Goal: Task Accomplishment & Management: Use online tool/utility

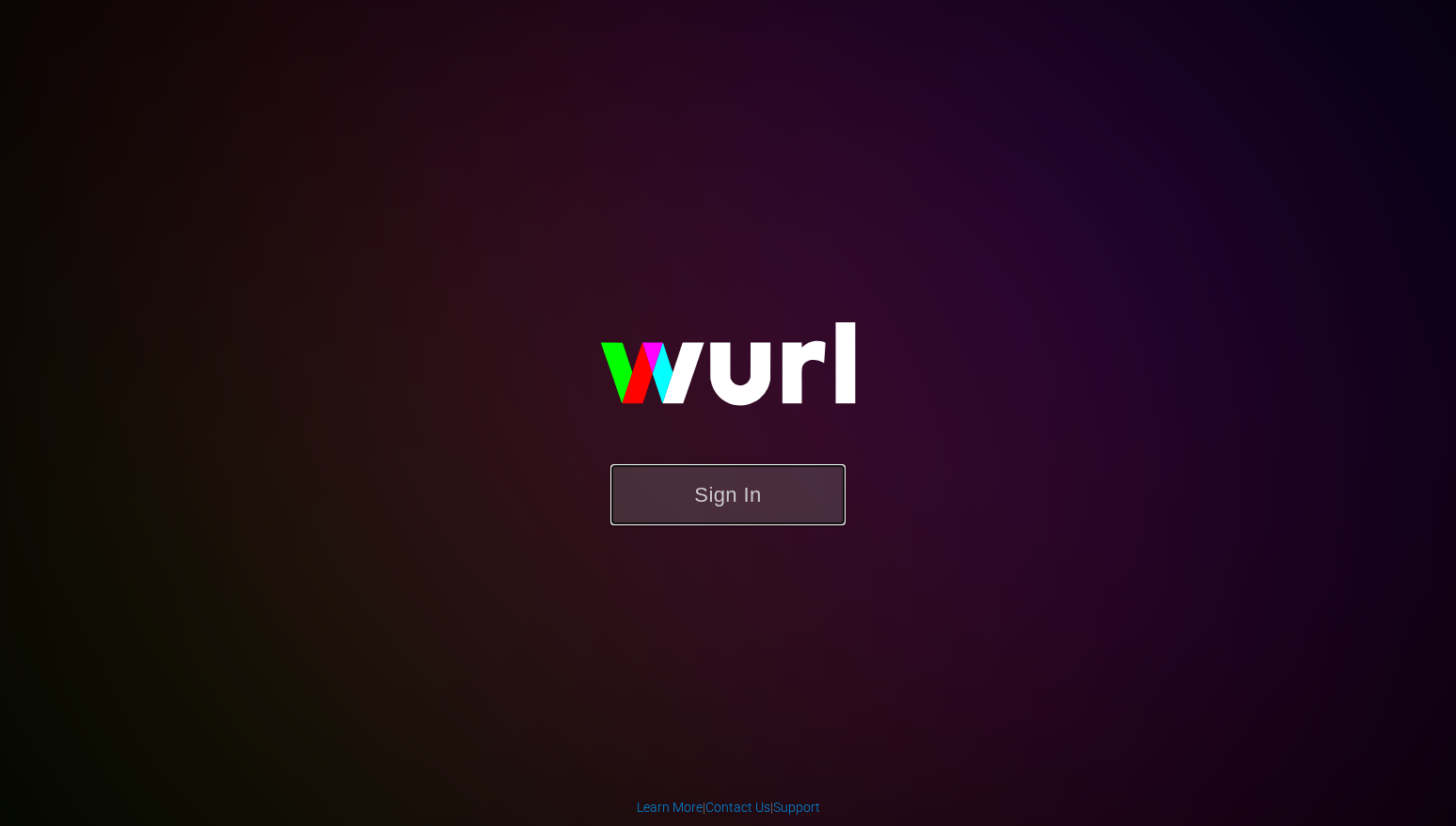
click at [748, 502] on button "Sign In" at bounding box center [728, 495] width 235 height 61
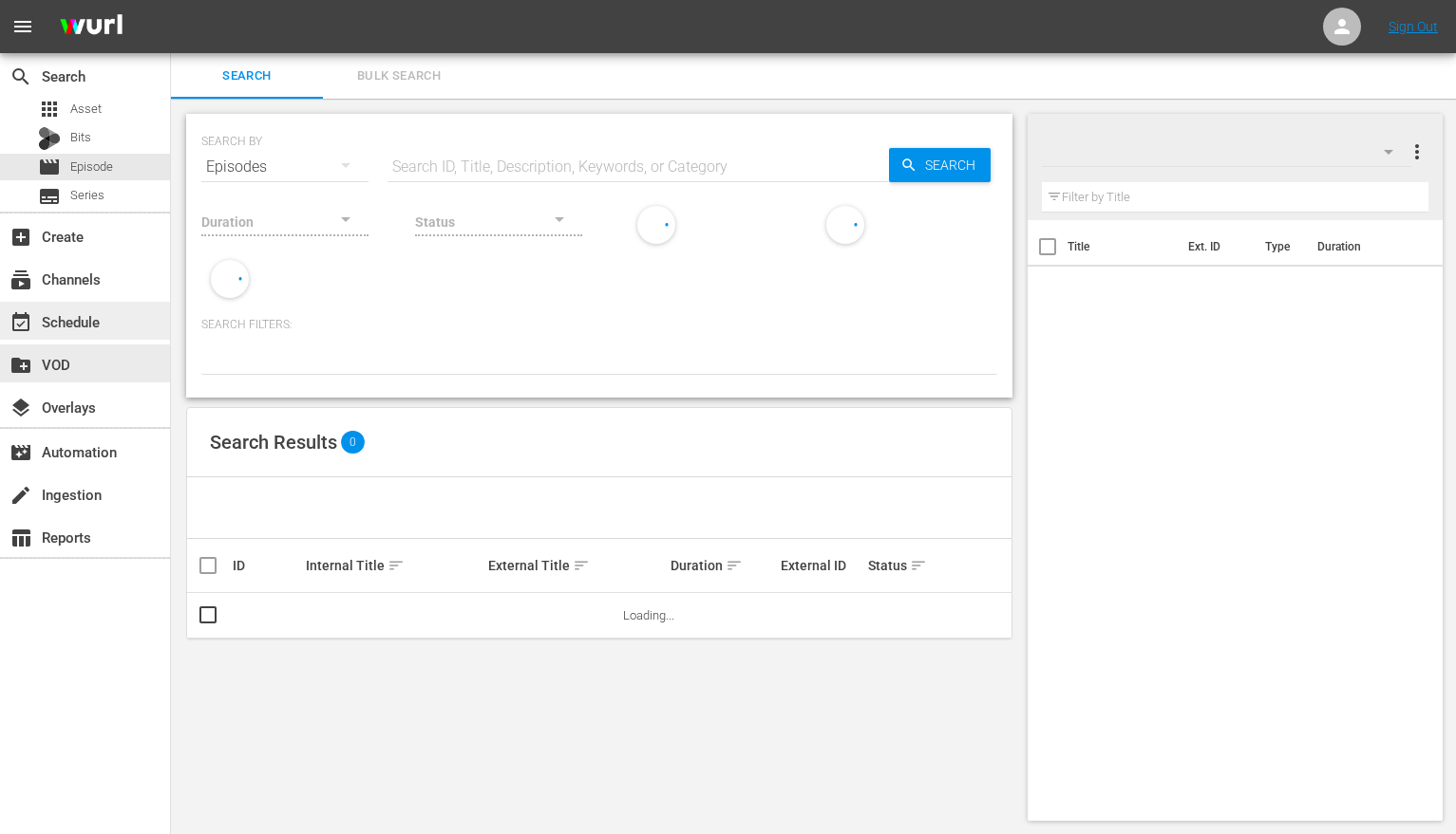
click at [81, 323] on div "event_available Schedule" at bounding box center [53, 319] width 106 height 17
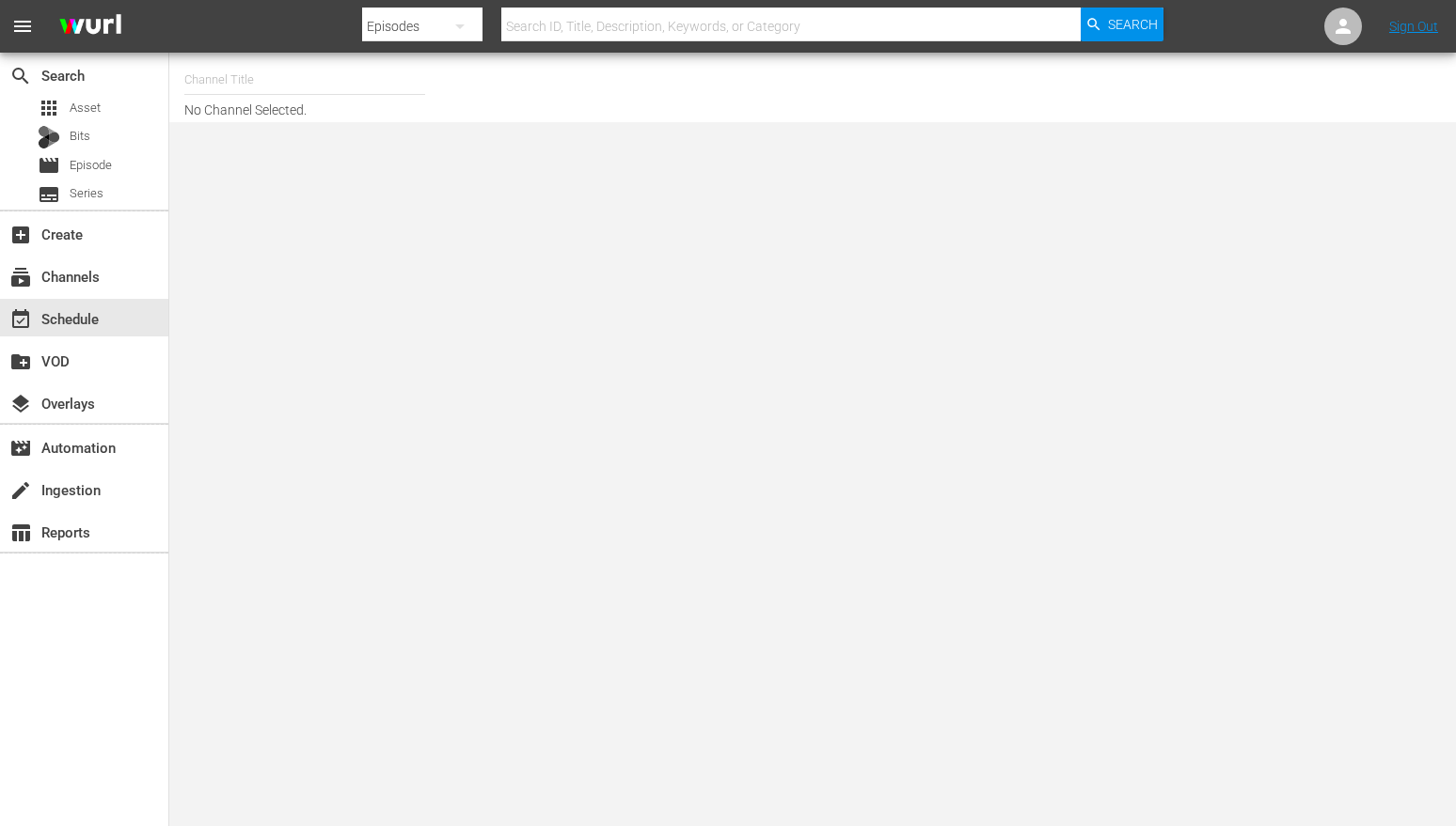
click at [244, 85] on input "text" at bounding box center [304, 80] width 240 height 46
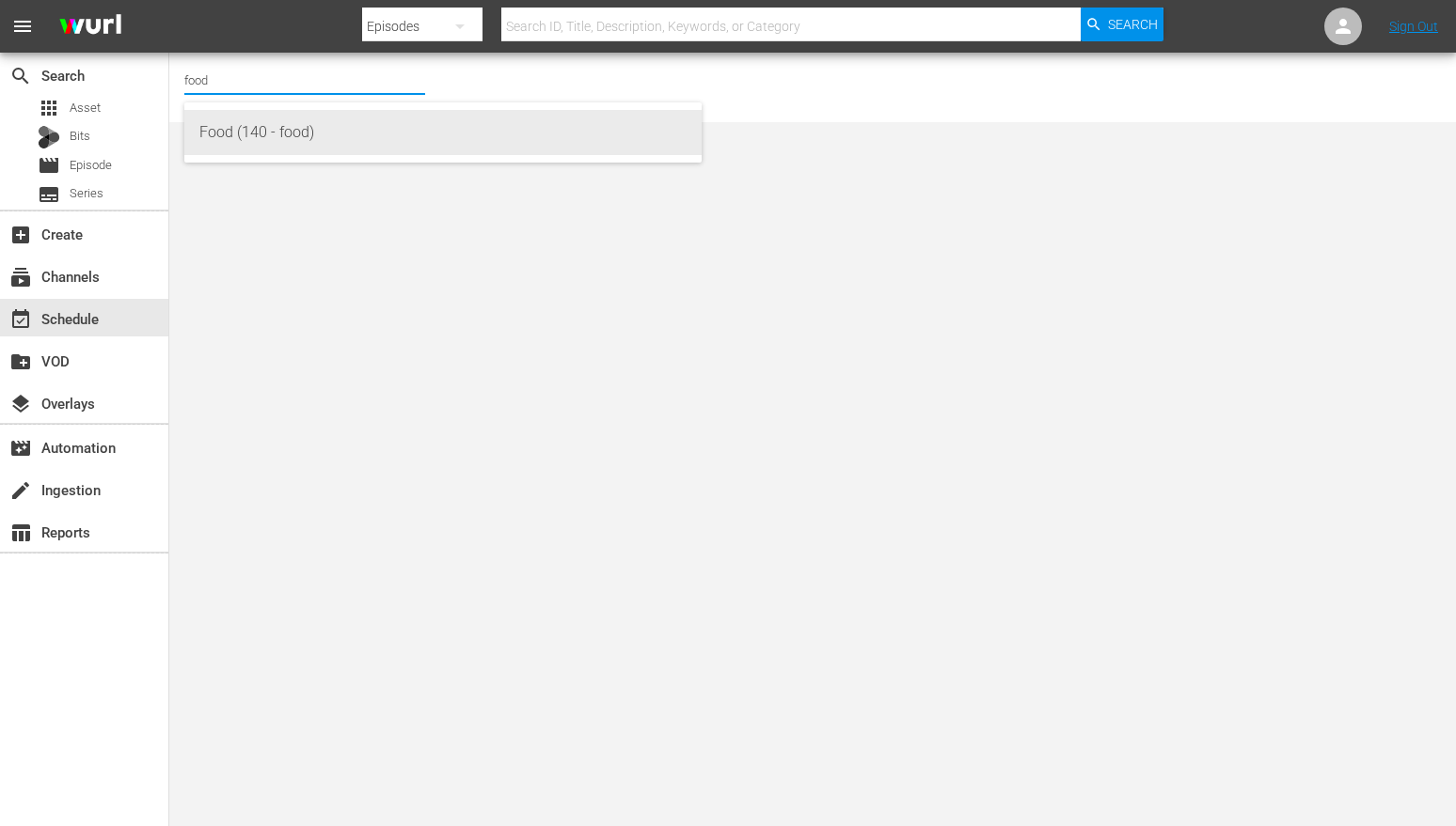
click at [279, 130] on div "Food (140 - food)" at bounding box center [443, 133] width 487 height 46
type input "Food (140 - food)"
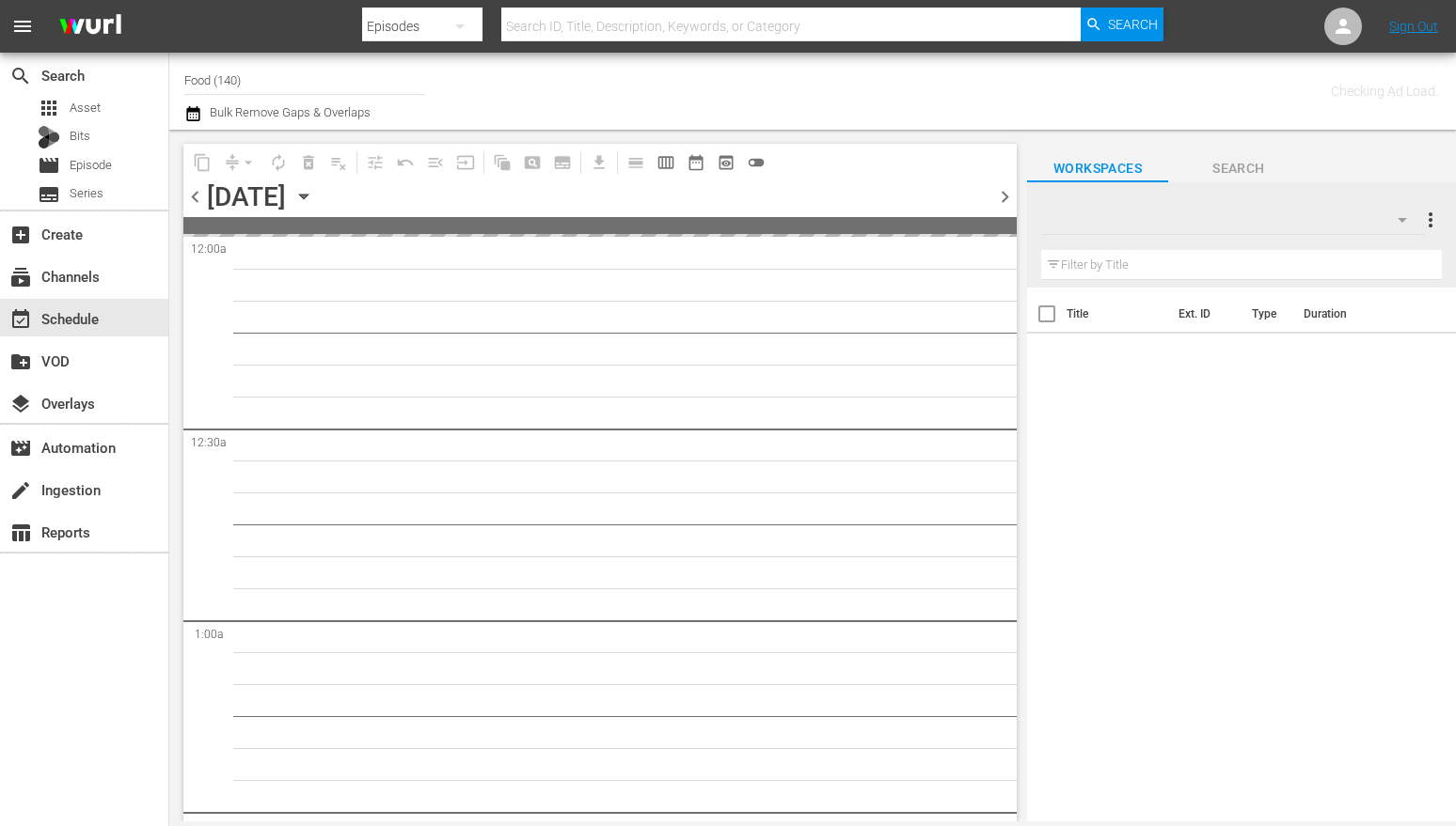
click at [308, 195] on icon "button" at bounding box center [303, 197] width 9 height 5
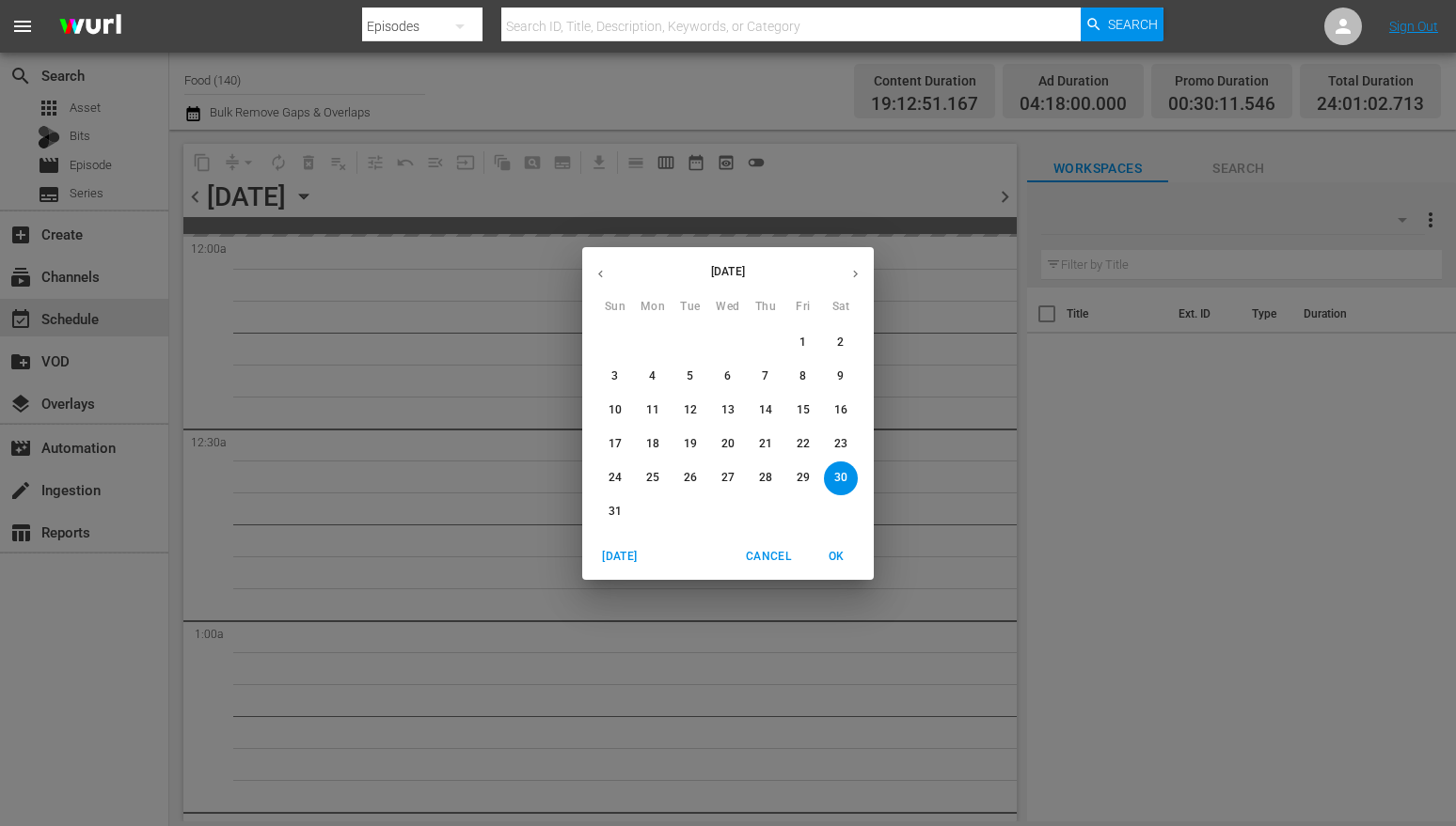
click at [857, 274] on icon "button" at bounding box center [855, 273] width 14 height 14
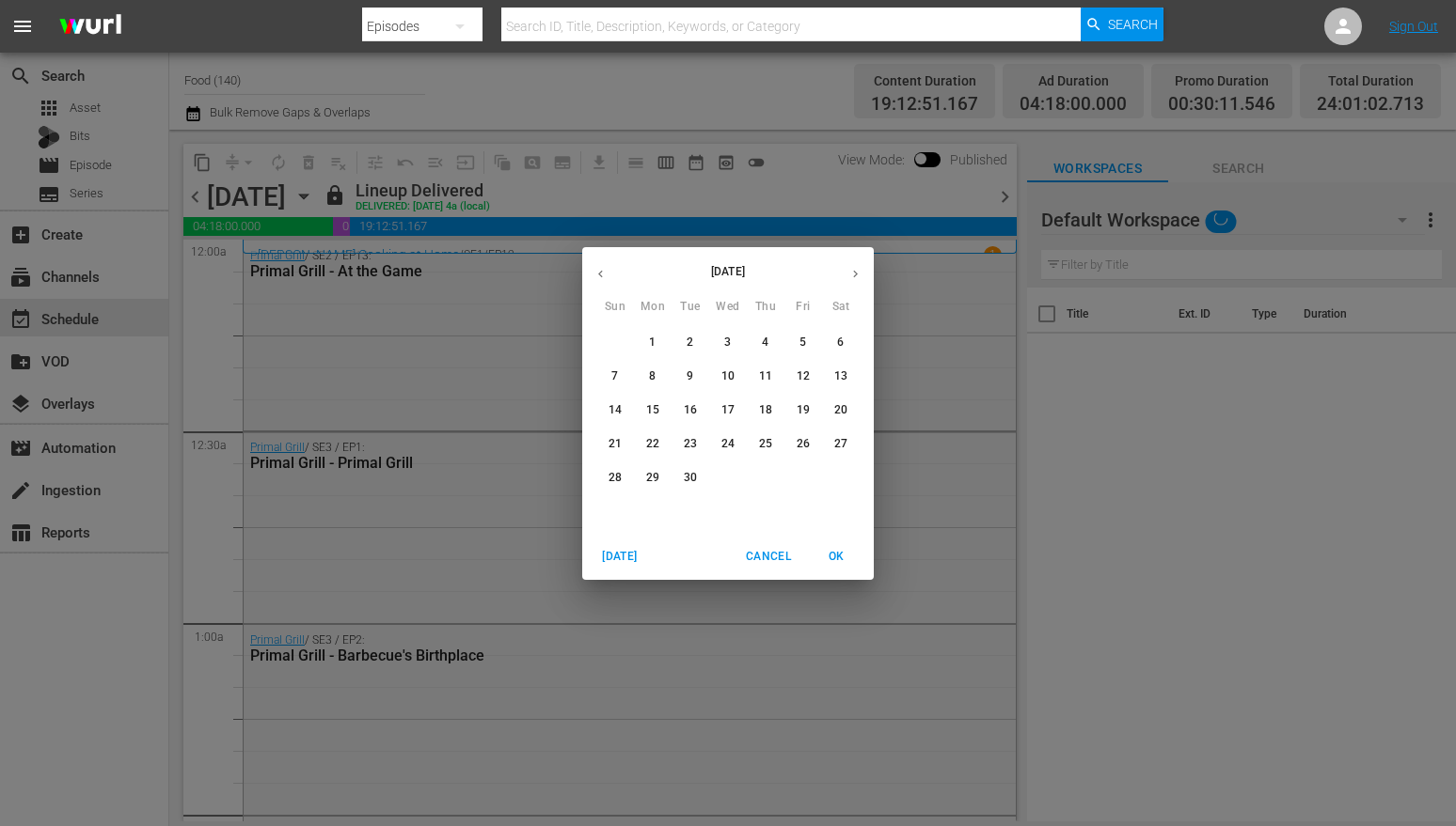
click at [663, 341] on span "1" at bounding box center [652, 342] width 34 height 16
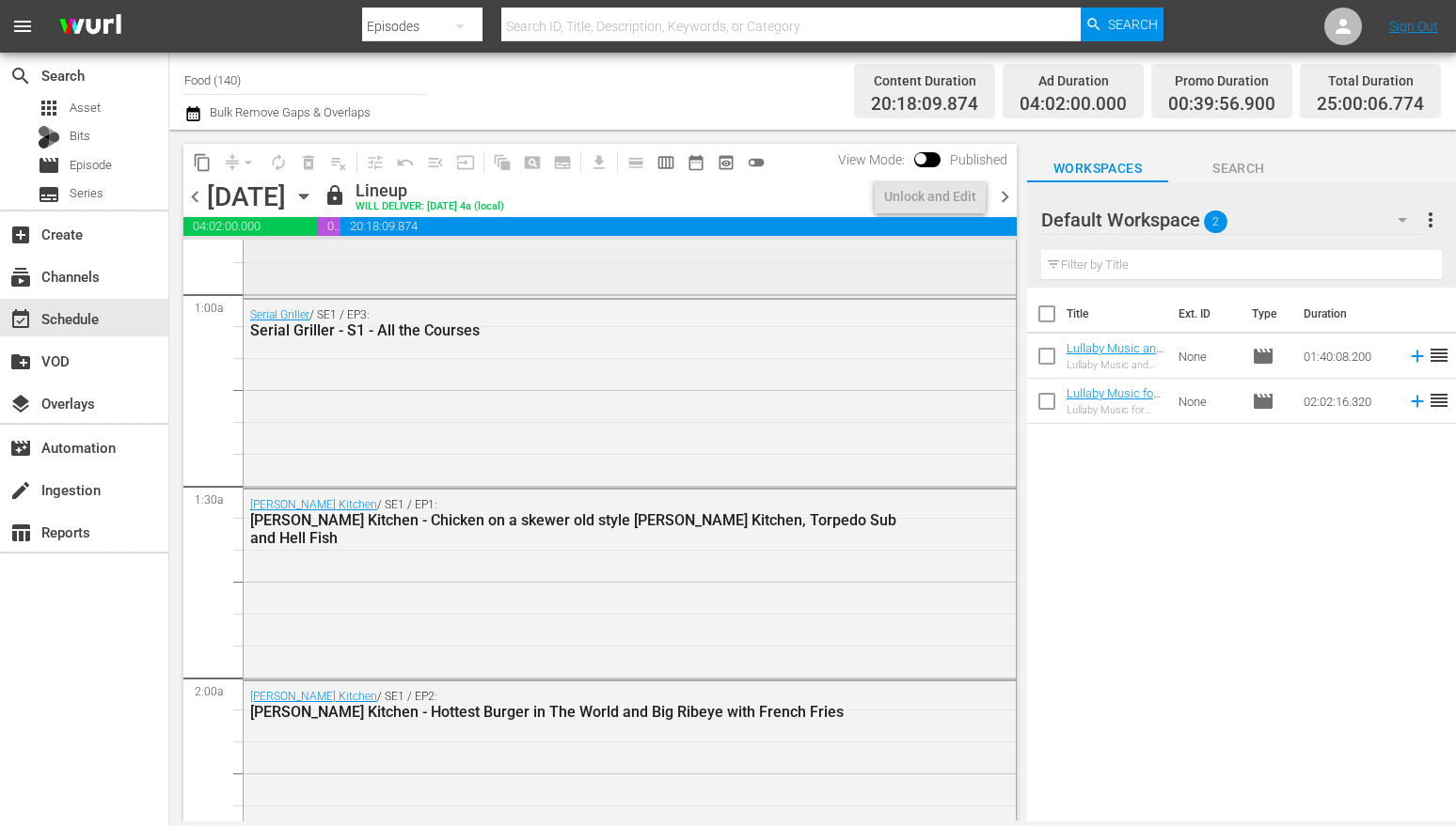
scroll to position [396, 0]
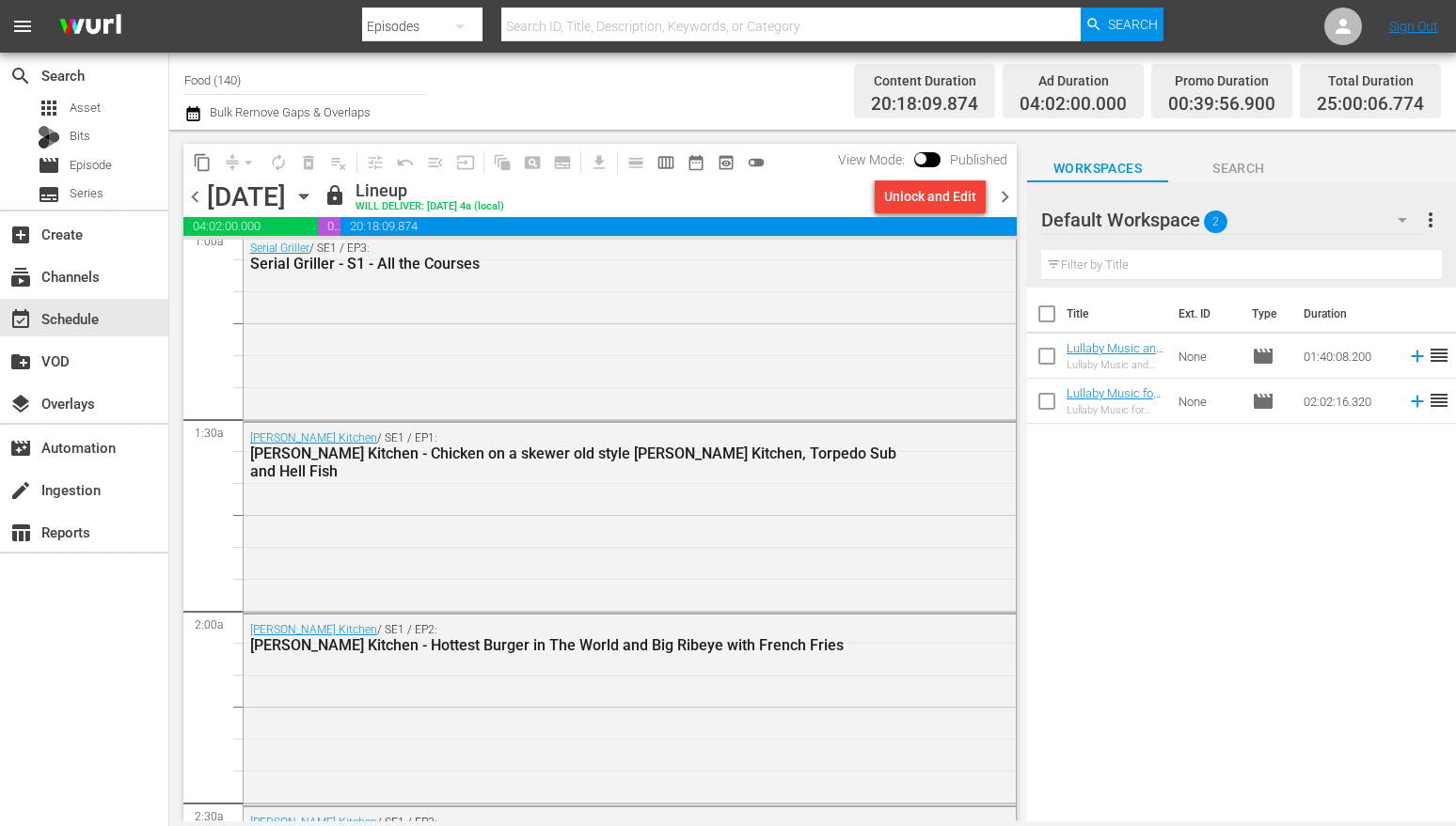
click at [314, 191] on icon "button" at bounding box center [304, 197] width 21 height 21
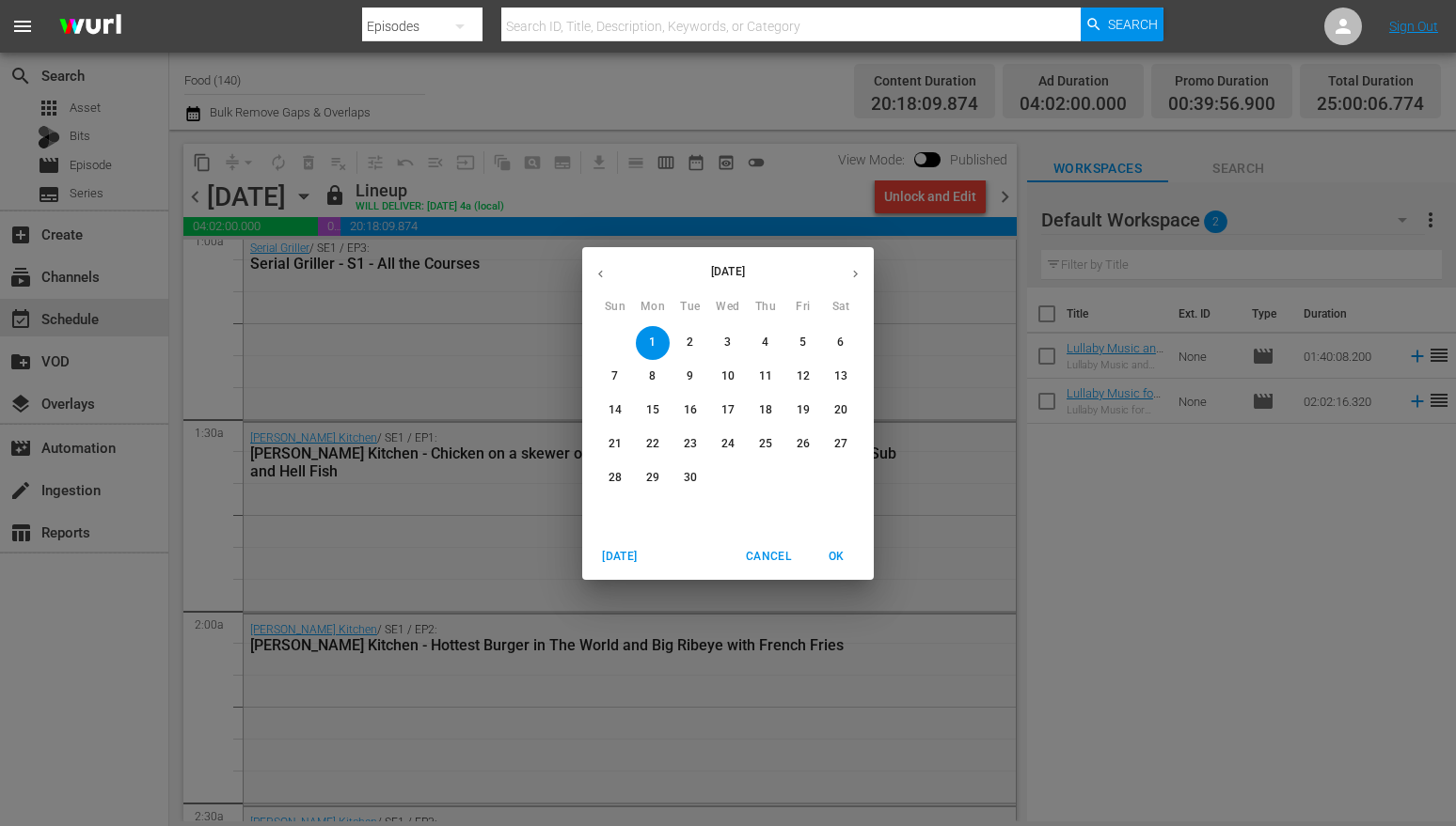
click at [758, 556] on span "Cancel" at bounding box center [768, 556] width 46 height 20
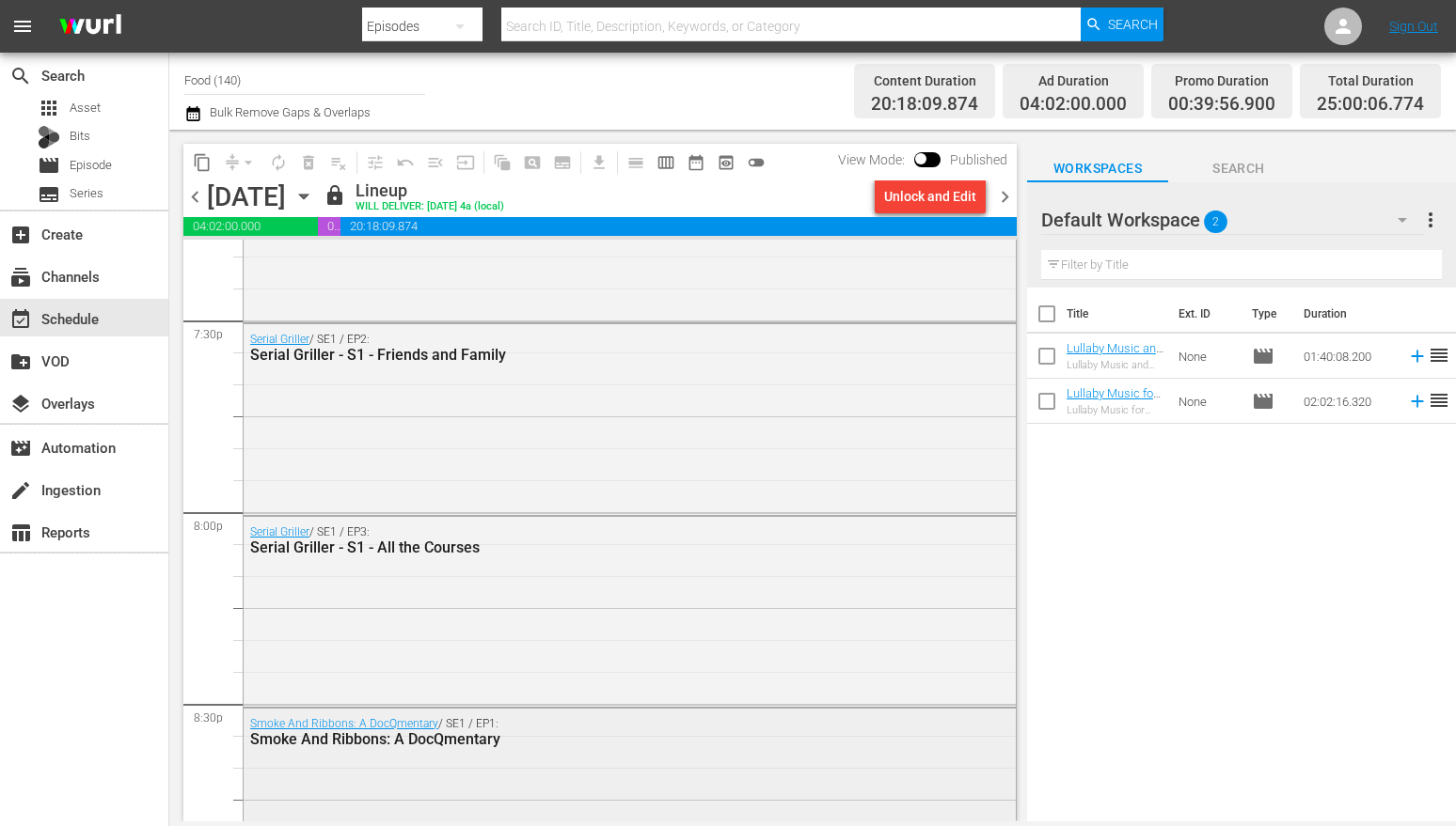
scroll to position [8061, 0]
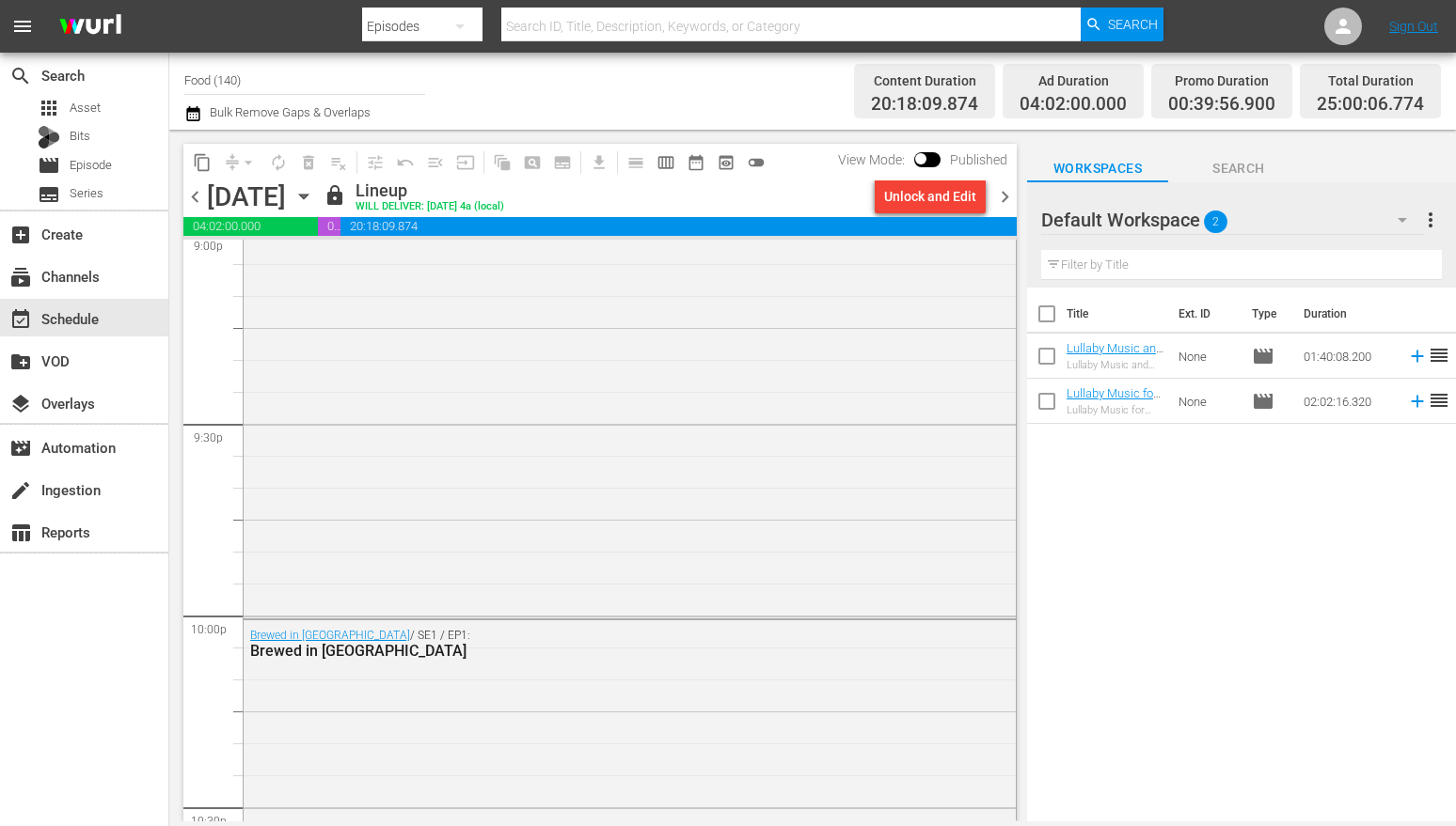
click at [319, 188] on div "[DATE] [DATE]" at bounding box center [263, 197] width 112 height 31
click at [314, 204] on icon "button" at bounding box center [304, 197] width 21 height 21
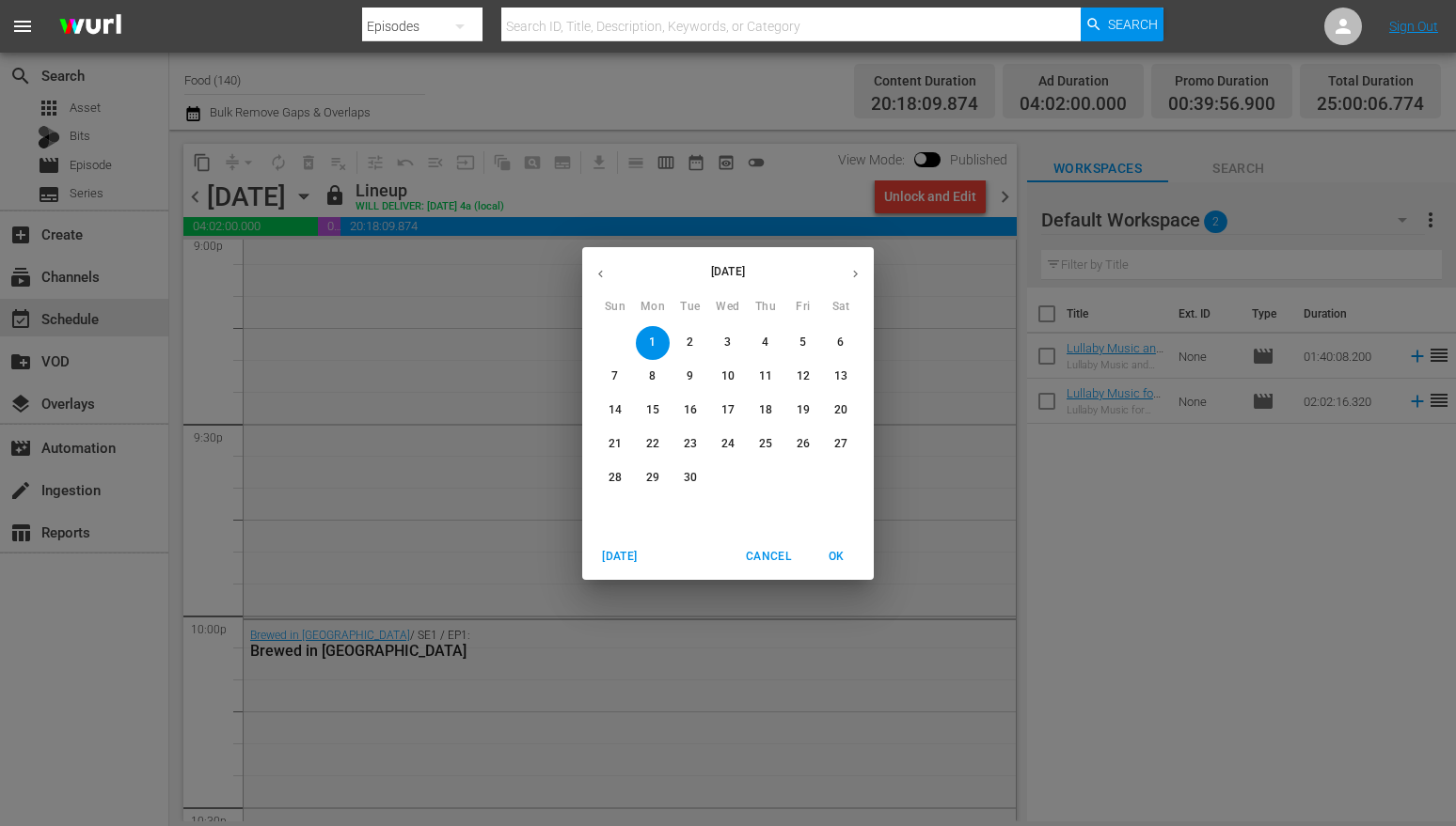
click at [691, 347] on p "2" at bounding box center [690, 342] width 7 height 16
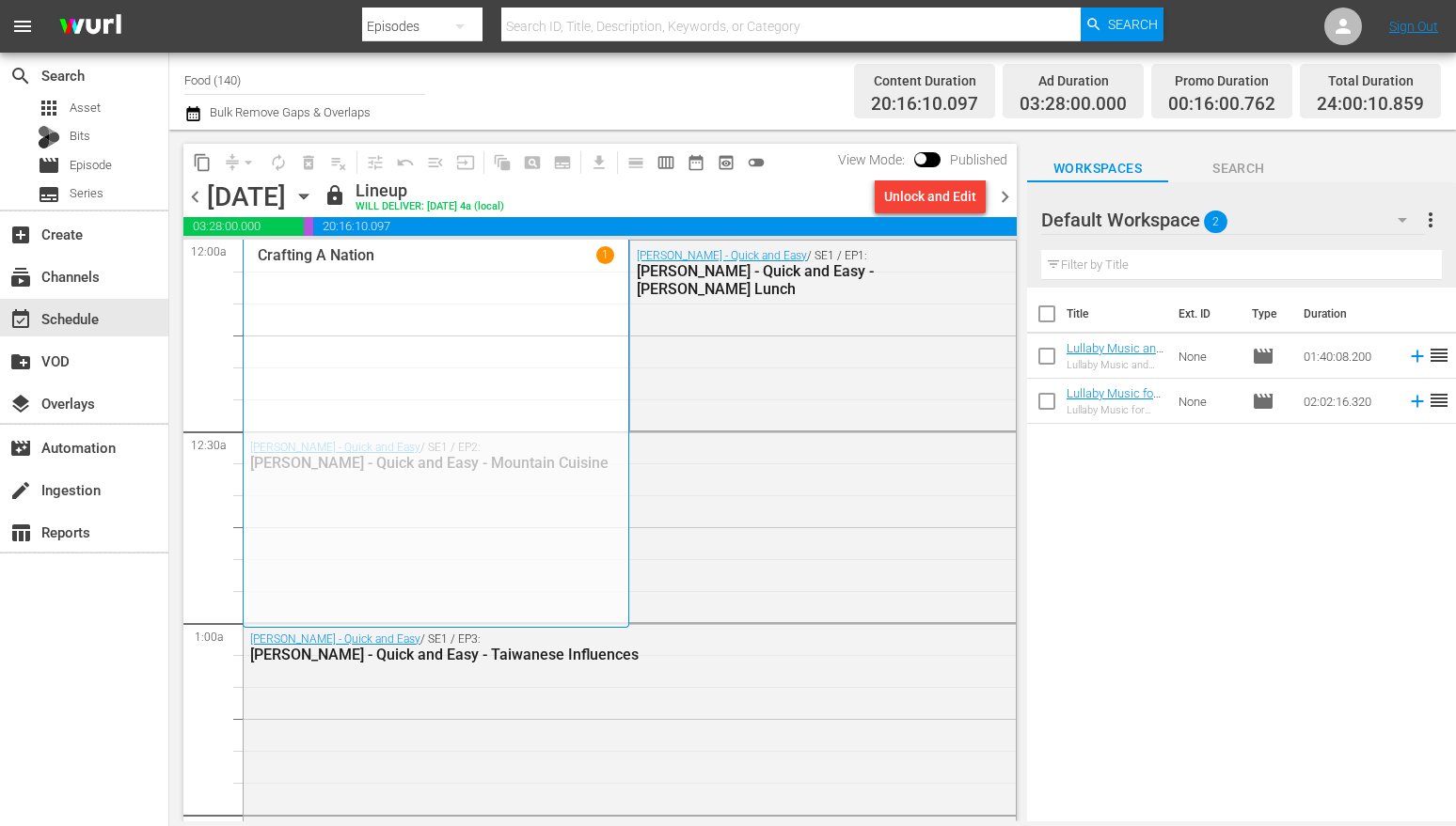
click at [314, 198] on icon "button" at bounding box center [304, 197] width 21 height 21
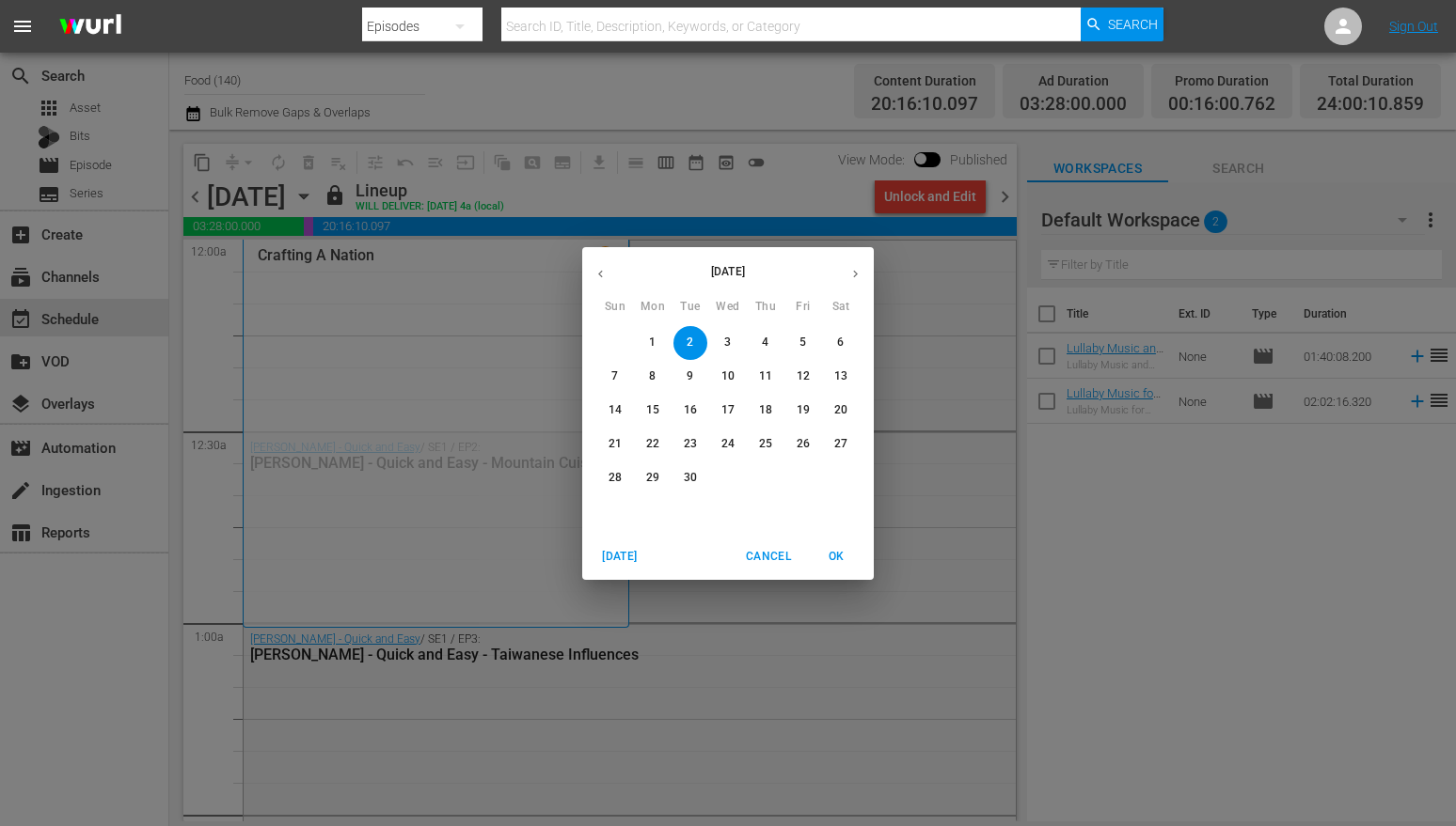
click at [656, 345] on span "1" at bounding box center [652, 342] width 34 height 16
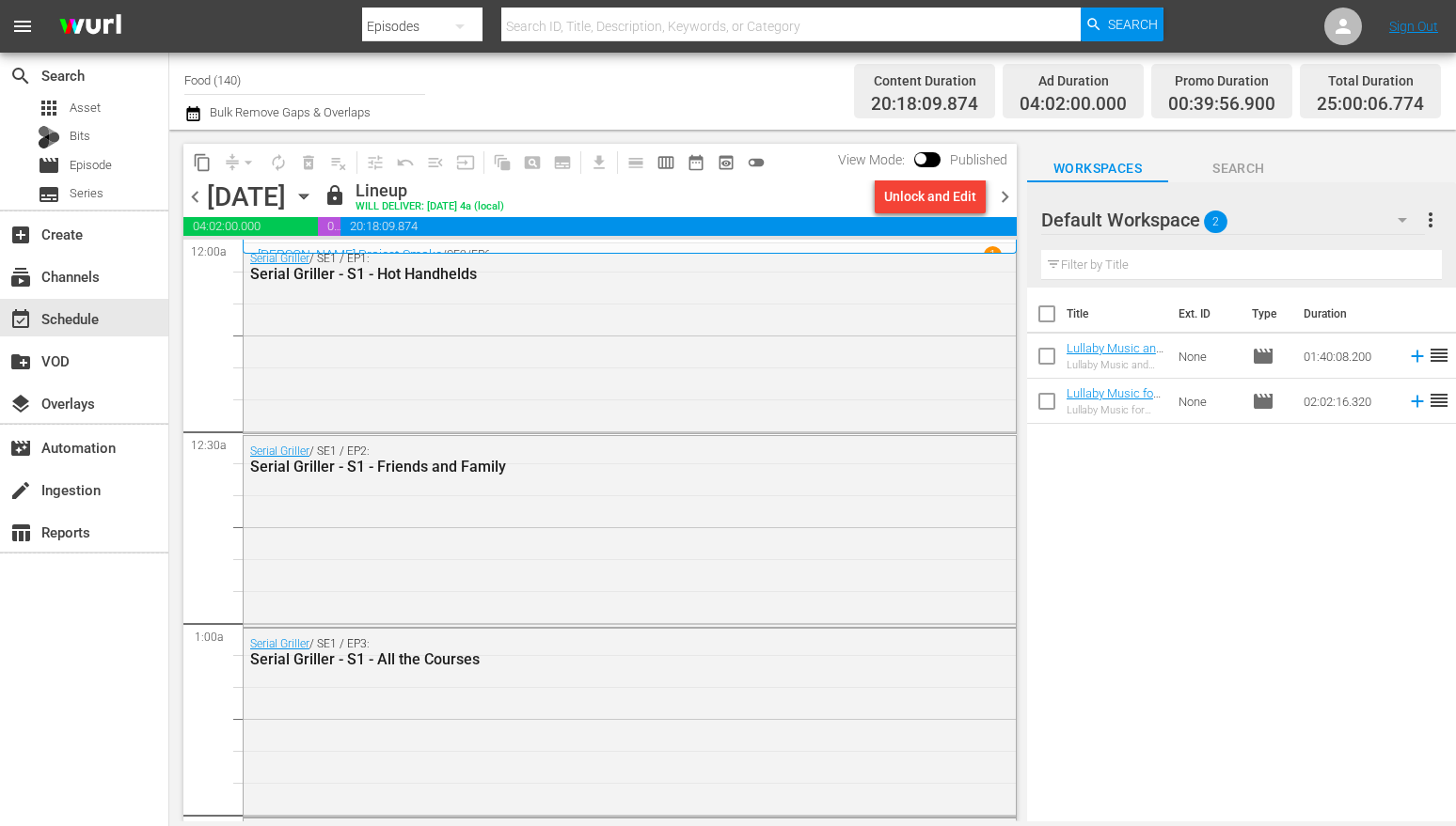
click at [314, 199] on icon "button" at bounding box center [304, 197] width 21 height 21
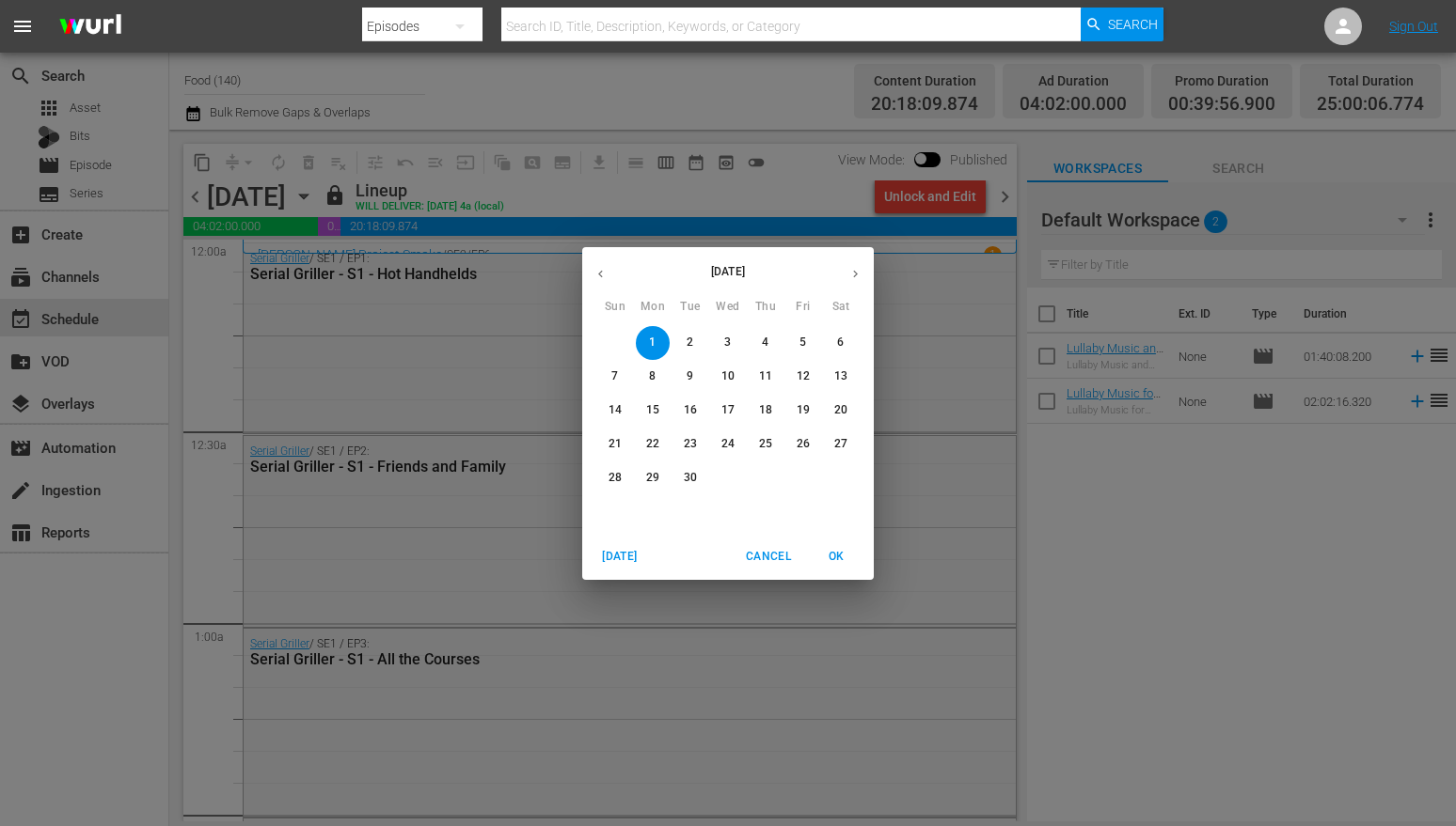
click at [700, 347] on span "2" at bounding box center [690, 342] width 34 height 16
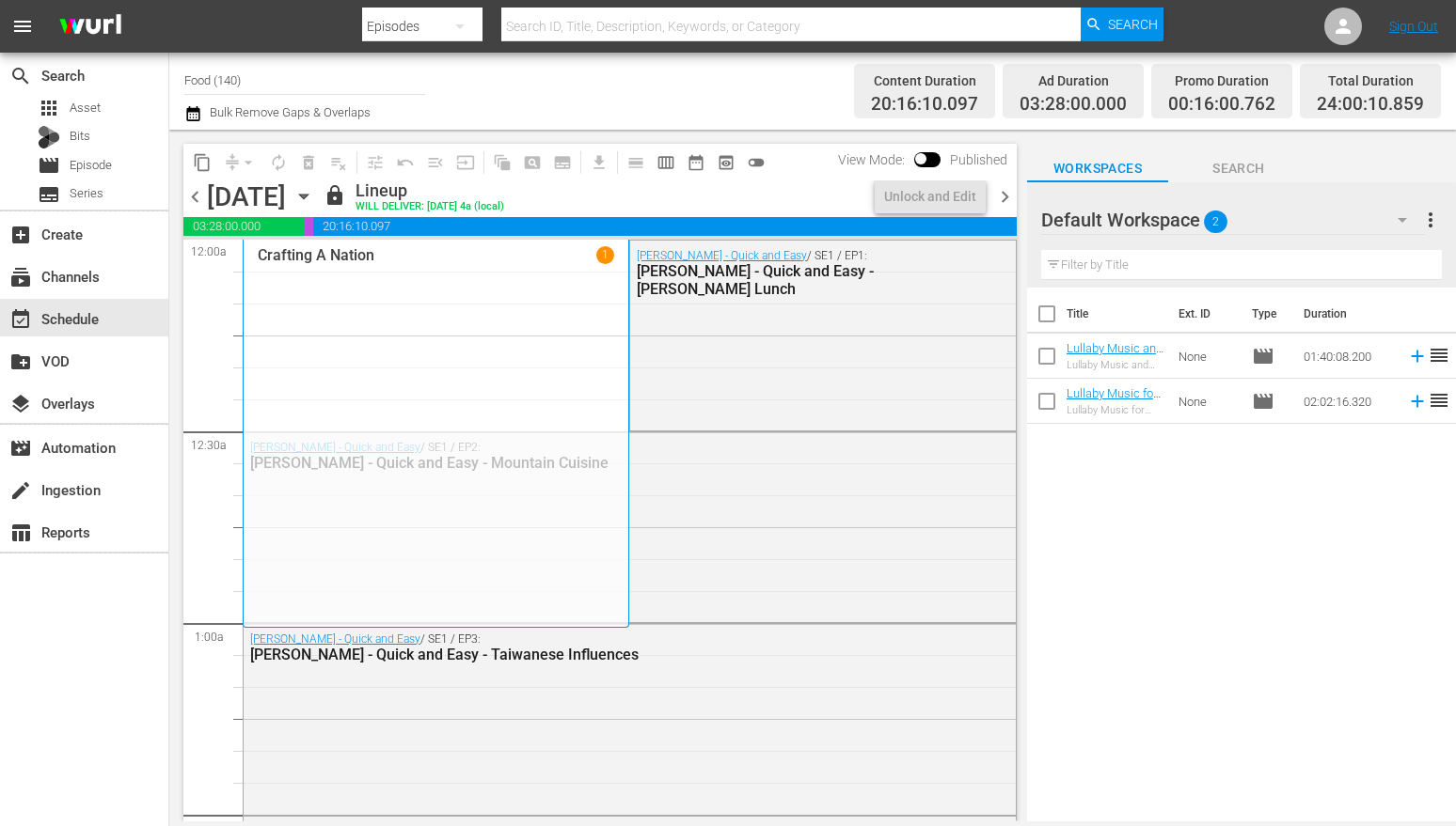
click at [308, 197] on icon "button" at bounding box center [303, 197] width 9 height 5
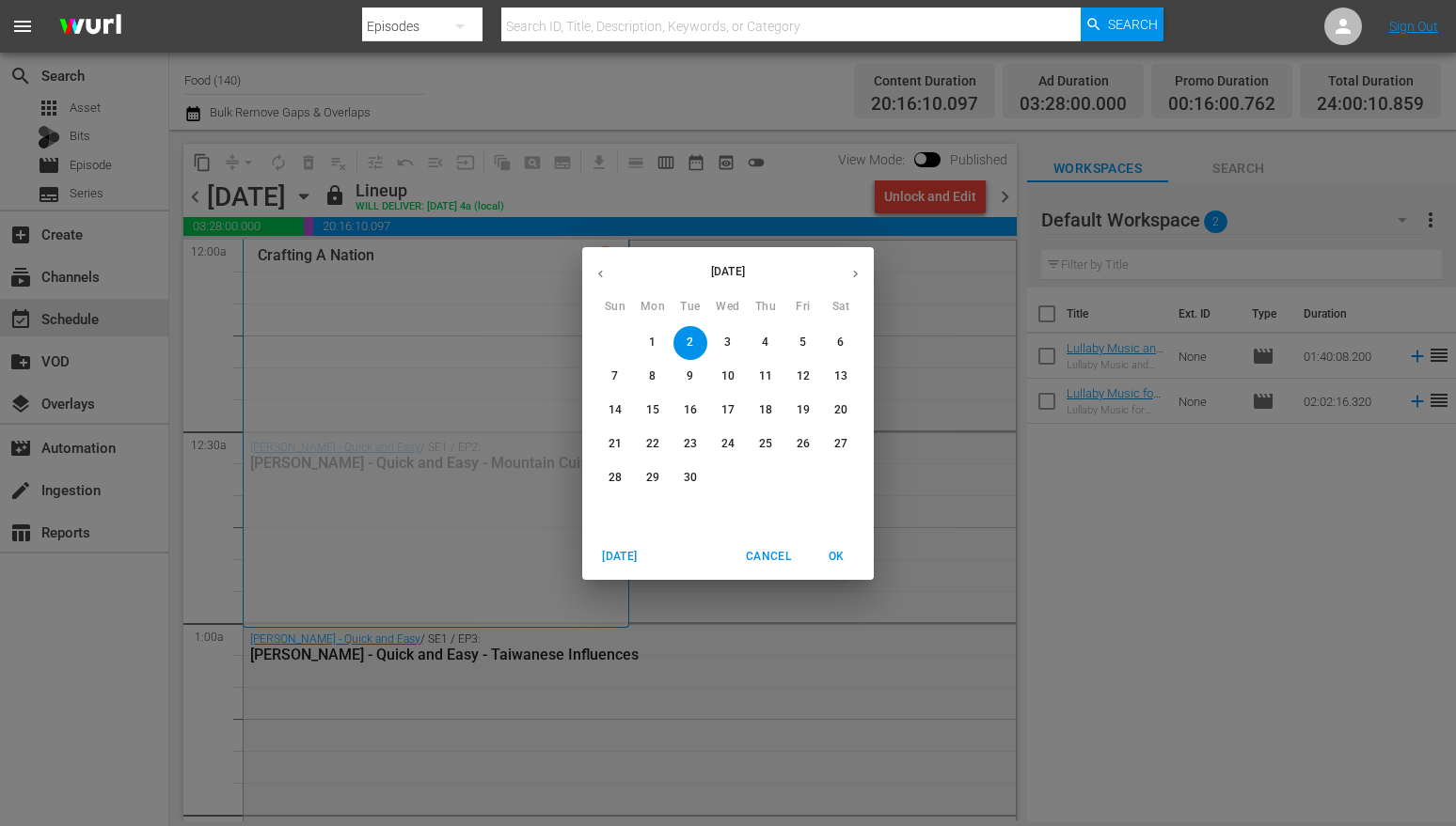
click at [728, 343] on p "3" at bounding box center [727, 342] width 7 height 16
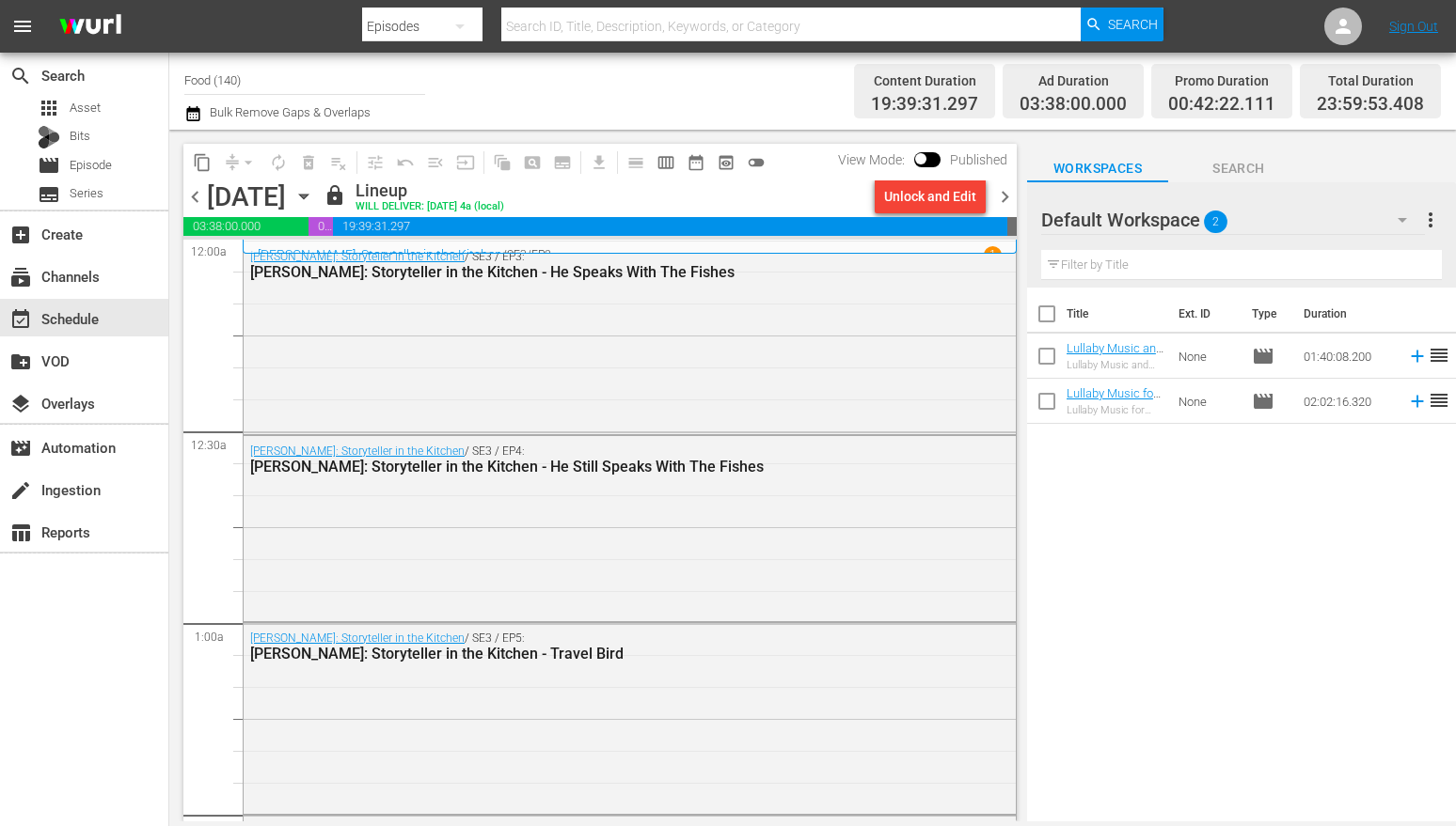
click at [314, 194] on icon "button" at bounding box center [304, 197] width 21 height 21
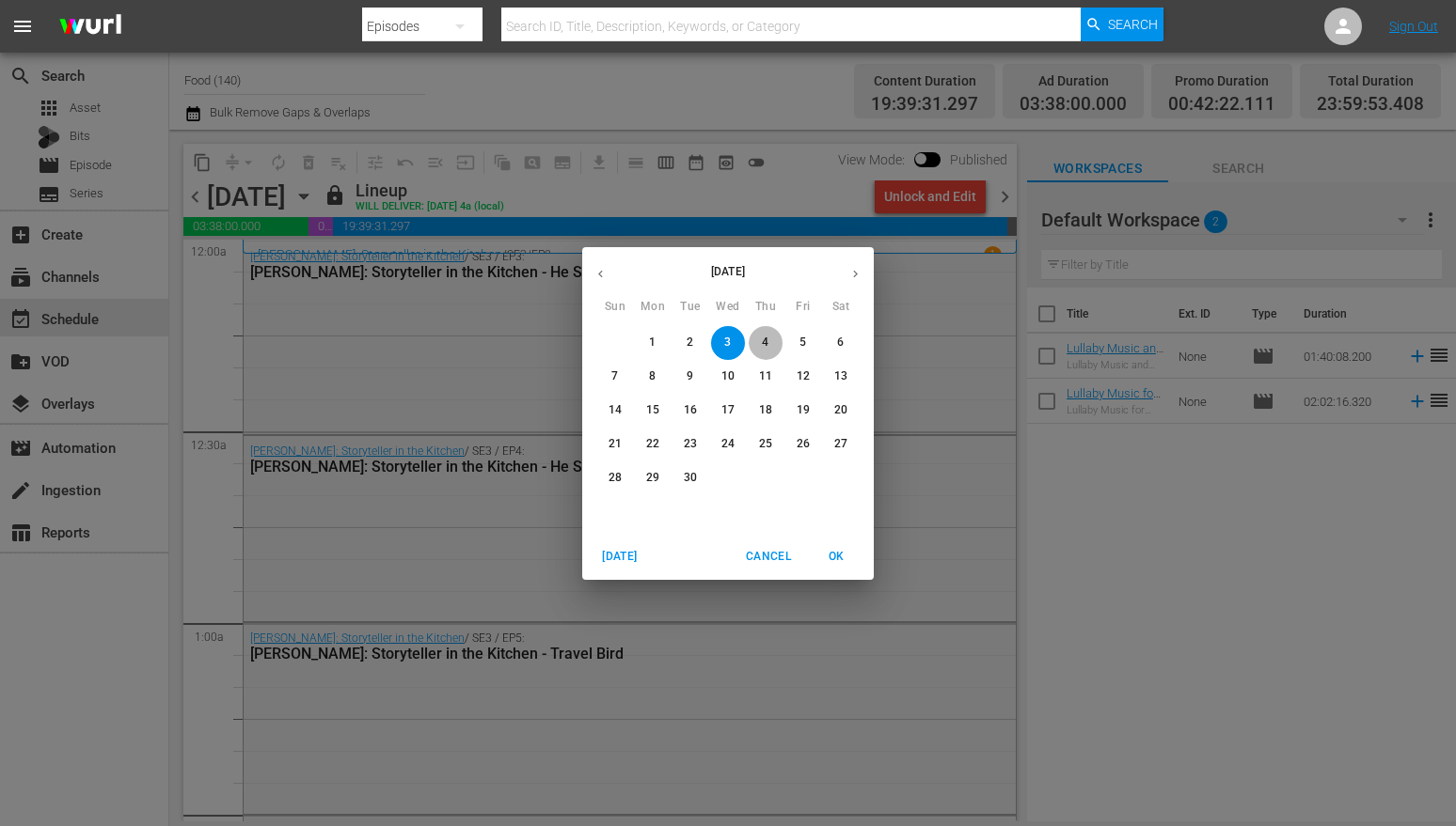
click at [774, 344] on span "4" at bounding box center [766, 342] width 34 height 16
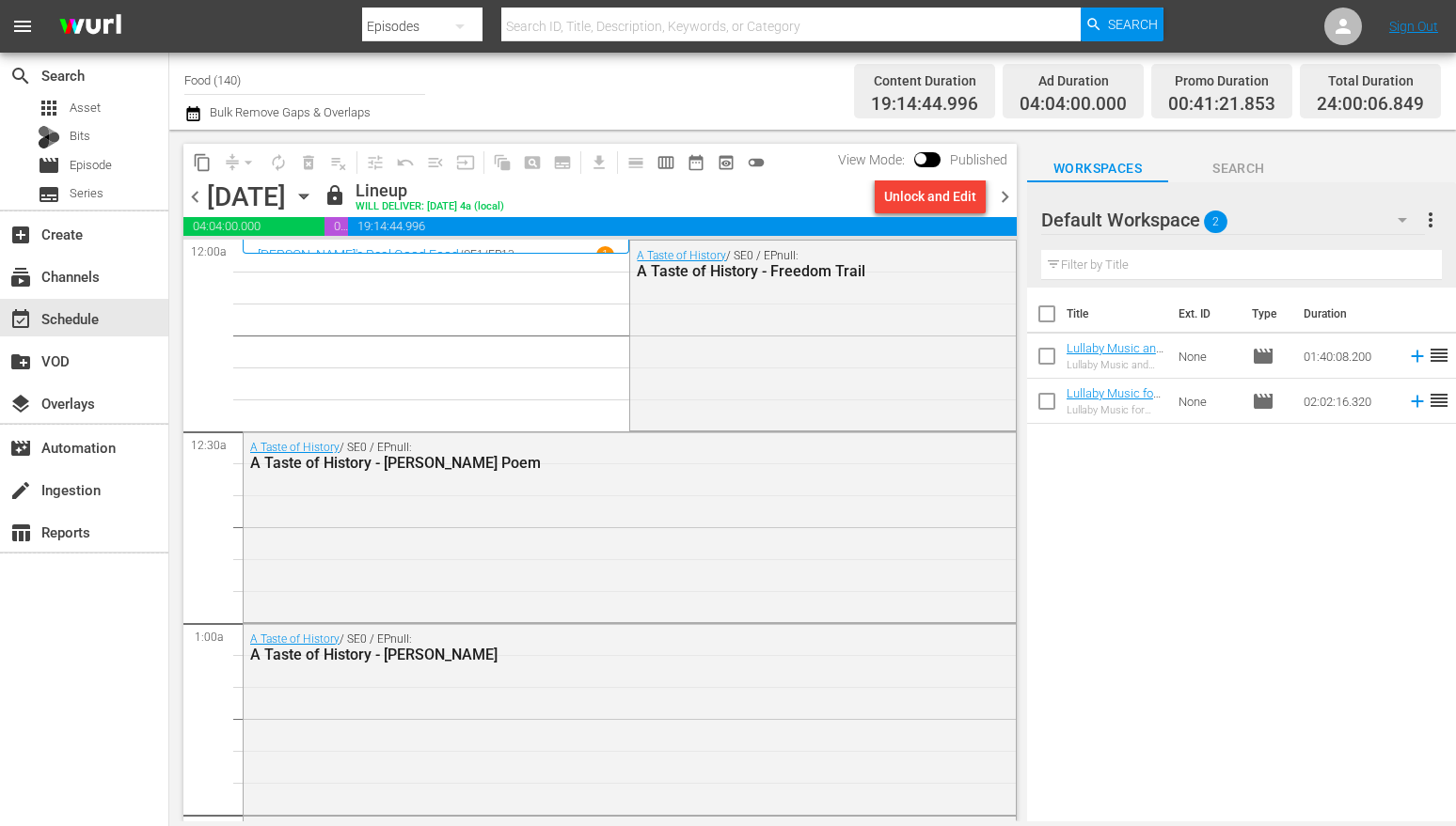
click at [265, 72] on input "Food (140)" at bounding box center [304, 80] width 240 height 46
click at [314, 197] on icon "button" at bounding box center [304, 197] width 21 height 21
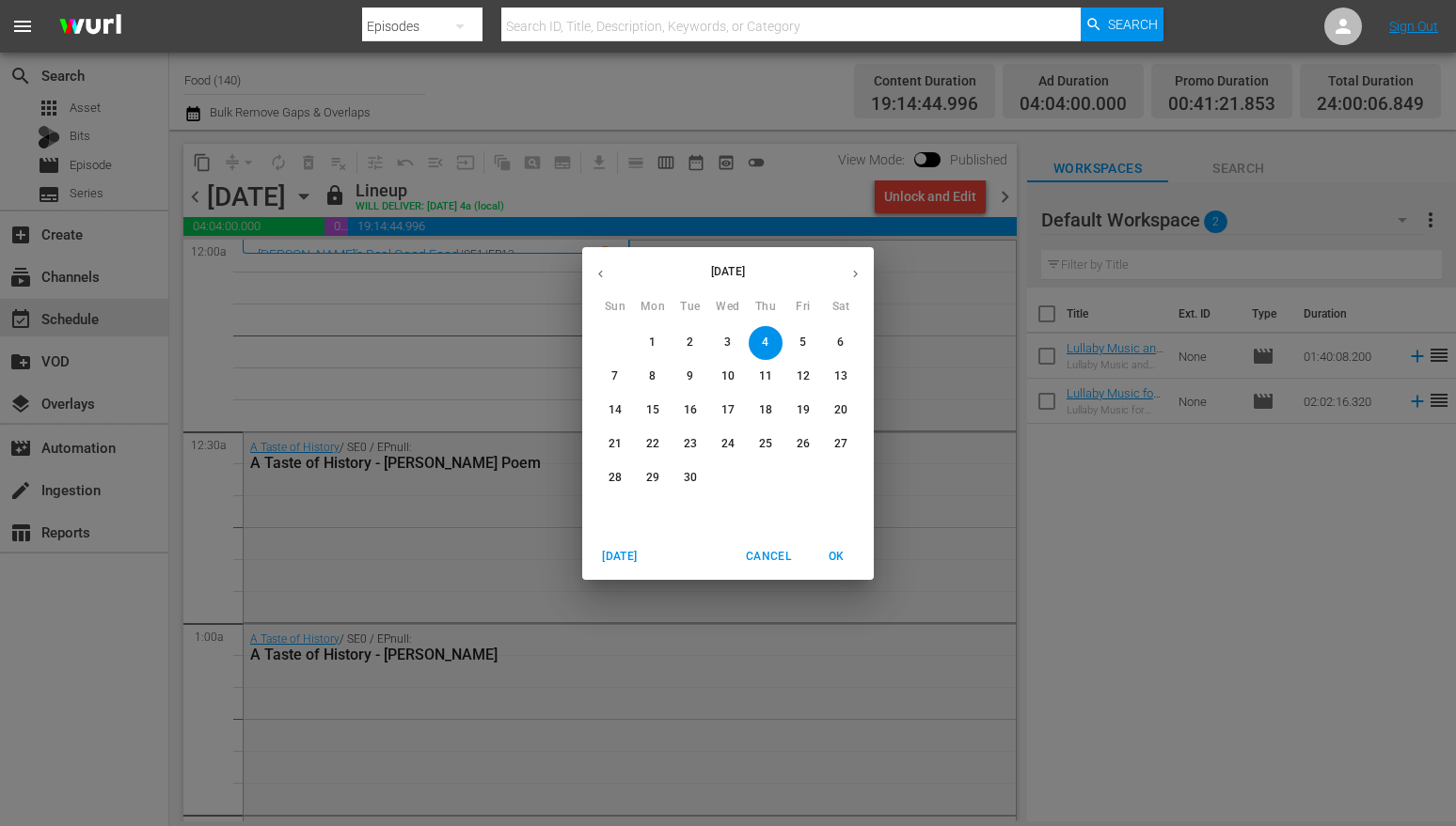
click at [649, 336] on p "1" at bounding box center [652, 342] width 7 height 16
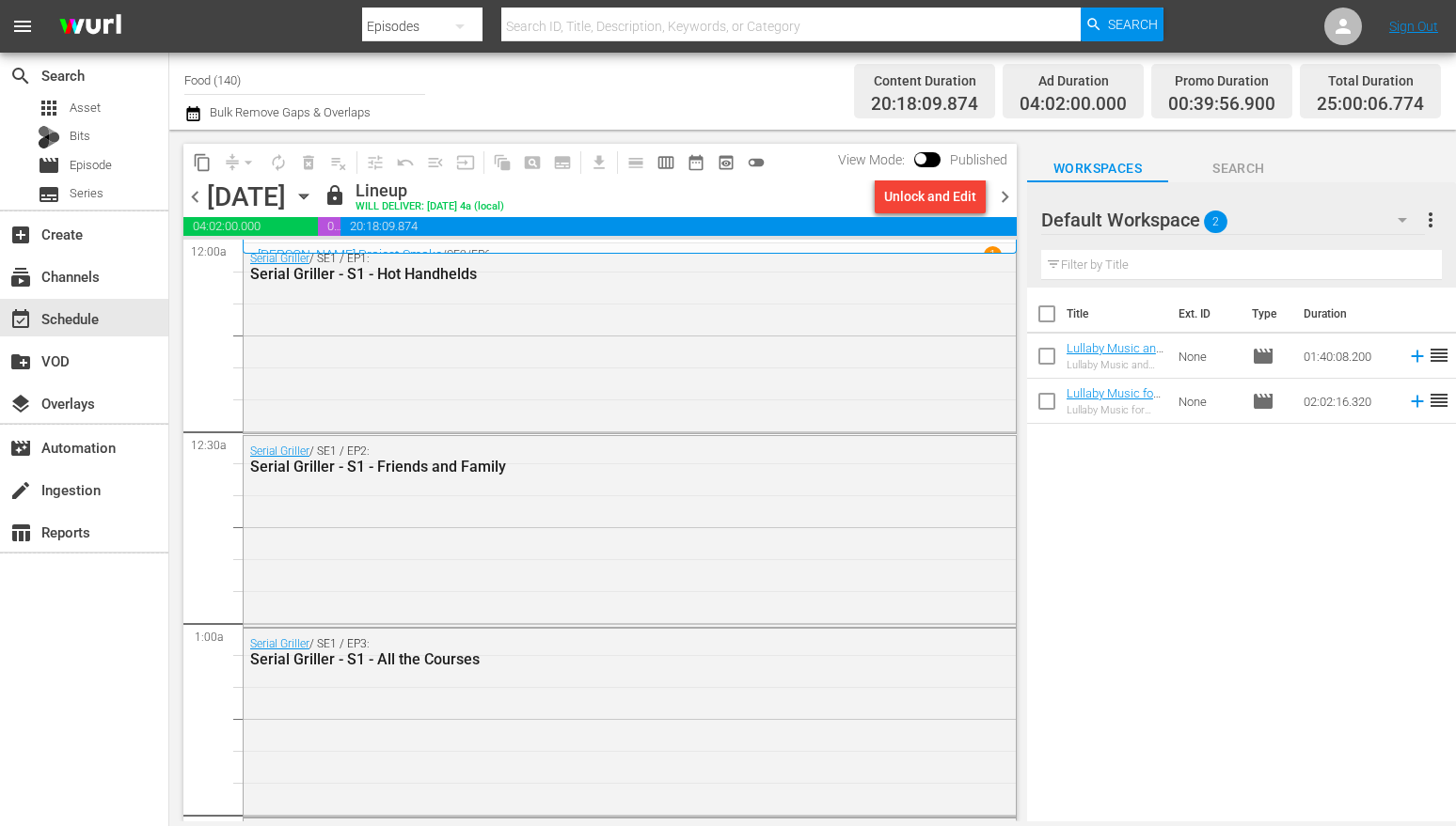
click at [314, 192] on icon "button" at bounding box center [304, 197] width 21 height 21
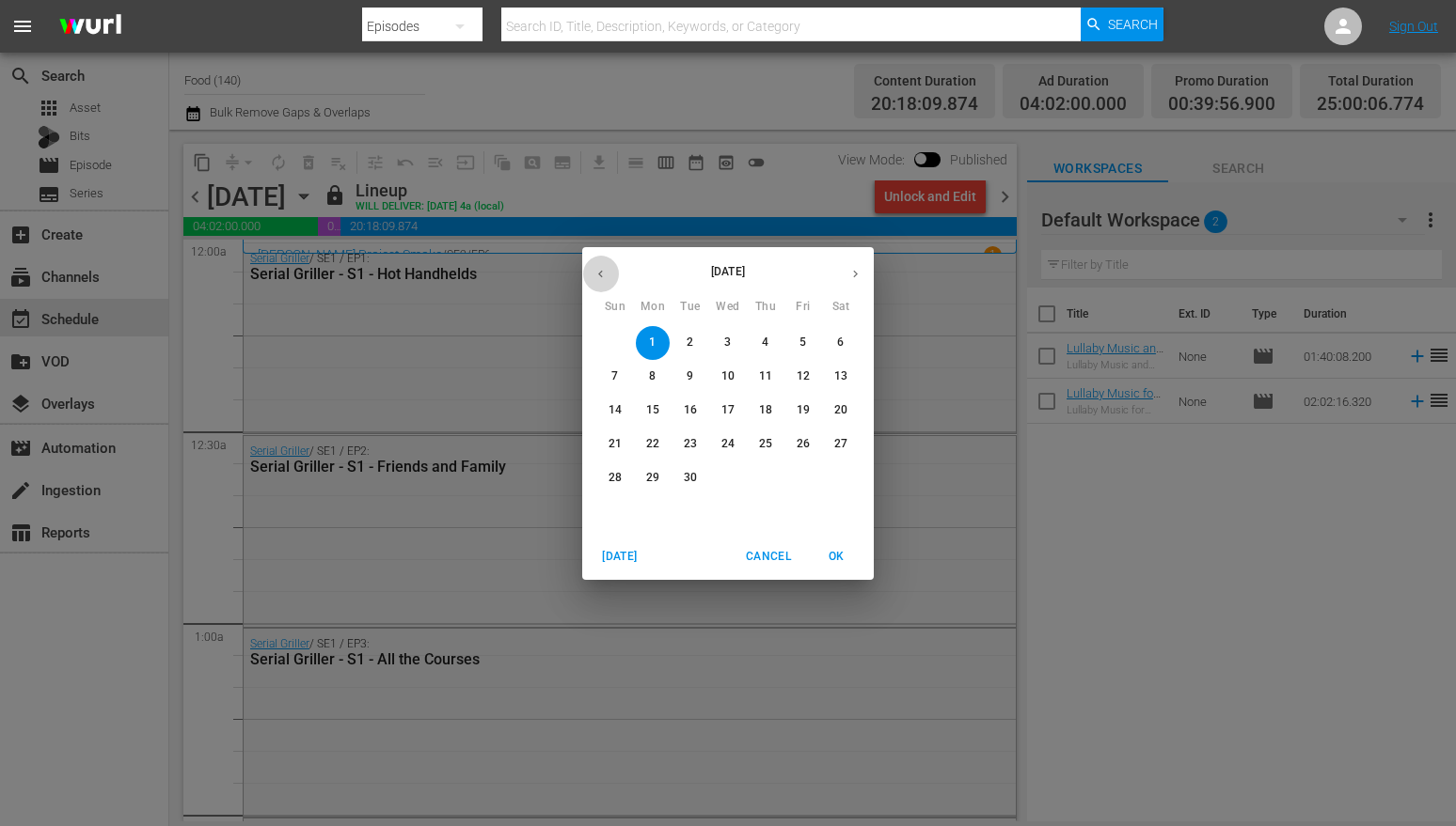
click at [604, 278] on icon "button" at bounding box center [600, 273] width 14 height 14
click at [603, 512] on span "31" at bounding box center [615, 512] width 34 height 16
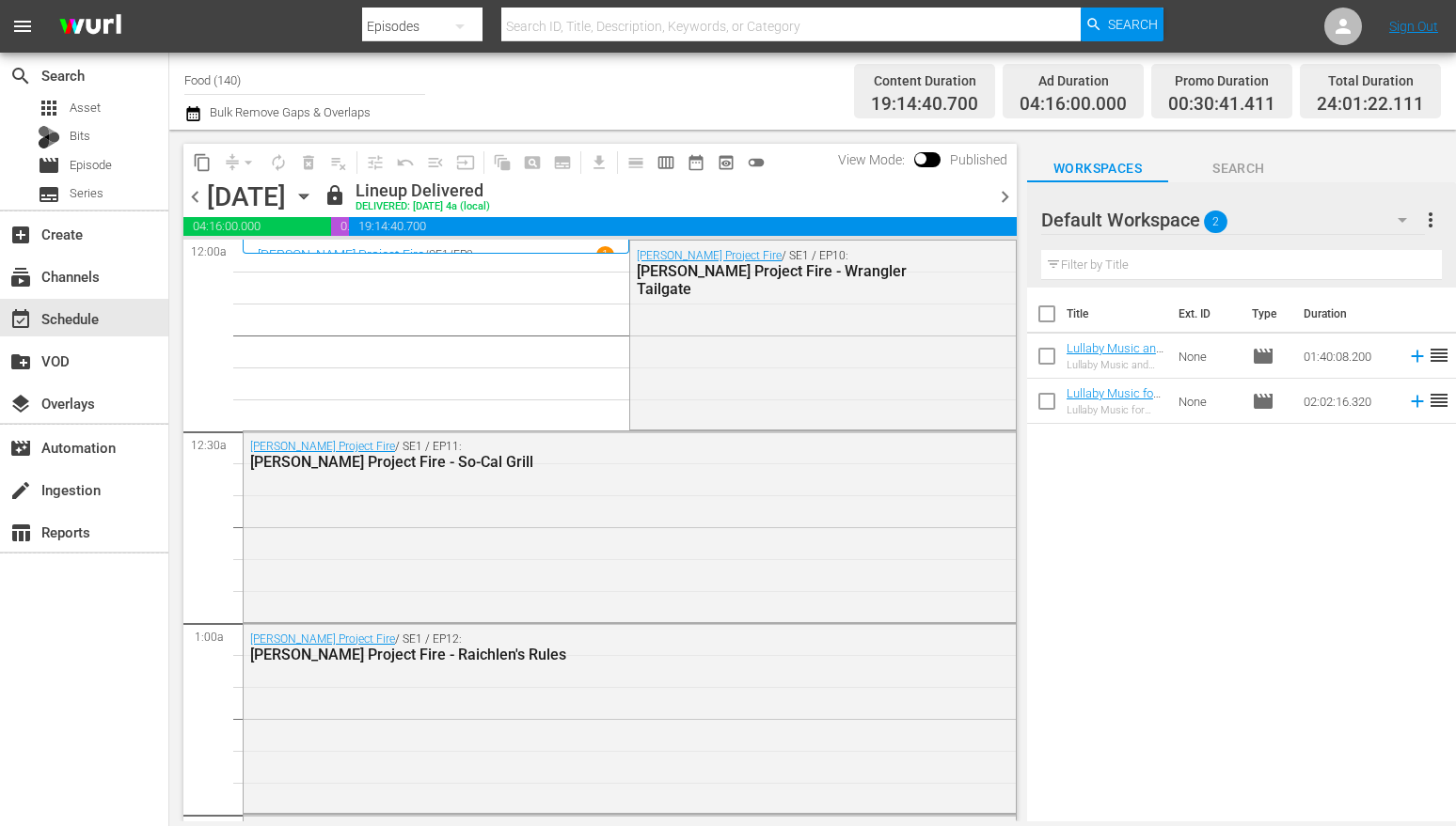
click at [314, 202] on icon "button" at bounding box center [304, 197] width 21 height 21
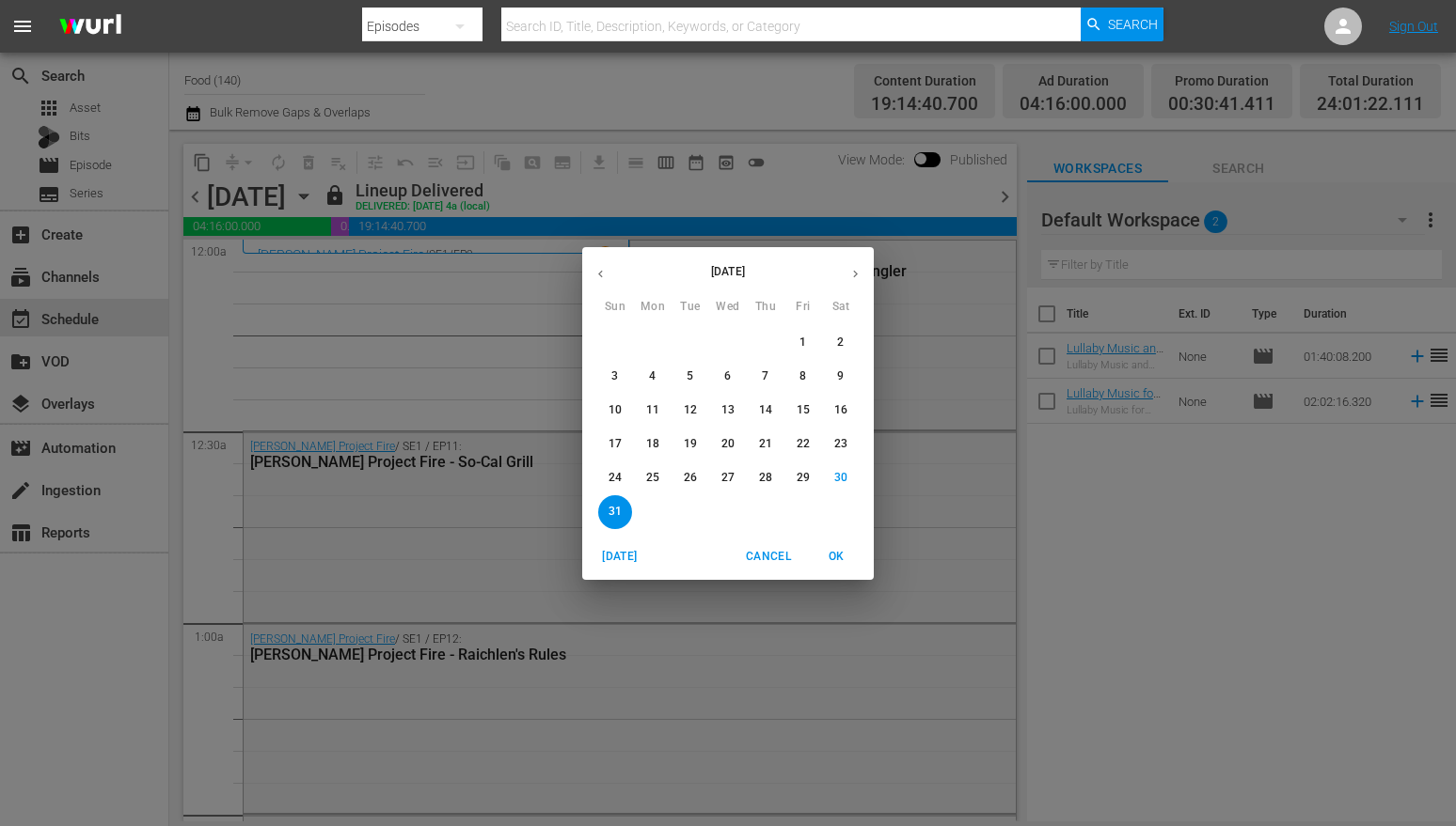
click at [766, 562] on span "Cancel" at bounding box center [768, 556] width 46 height 20
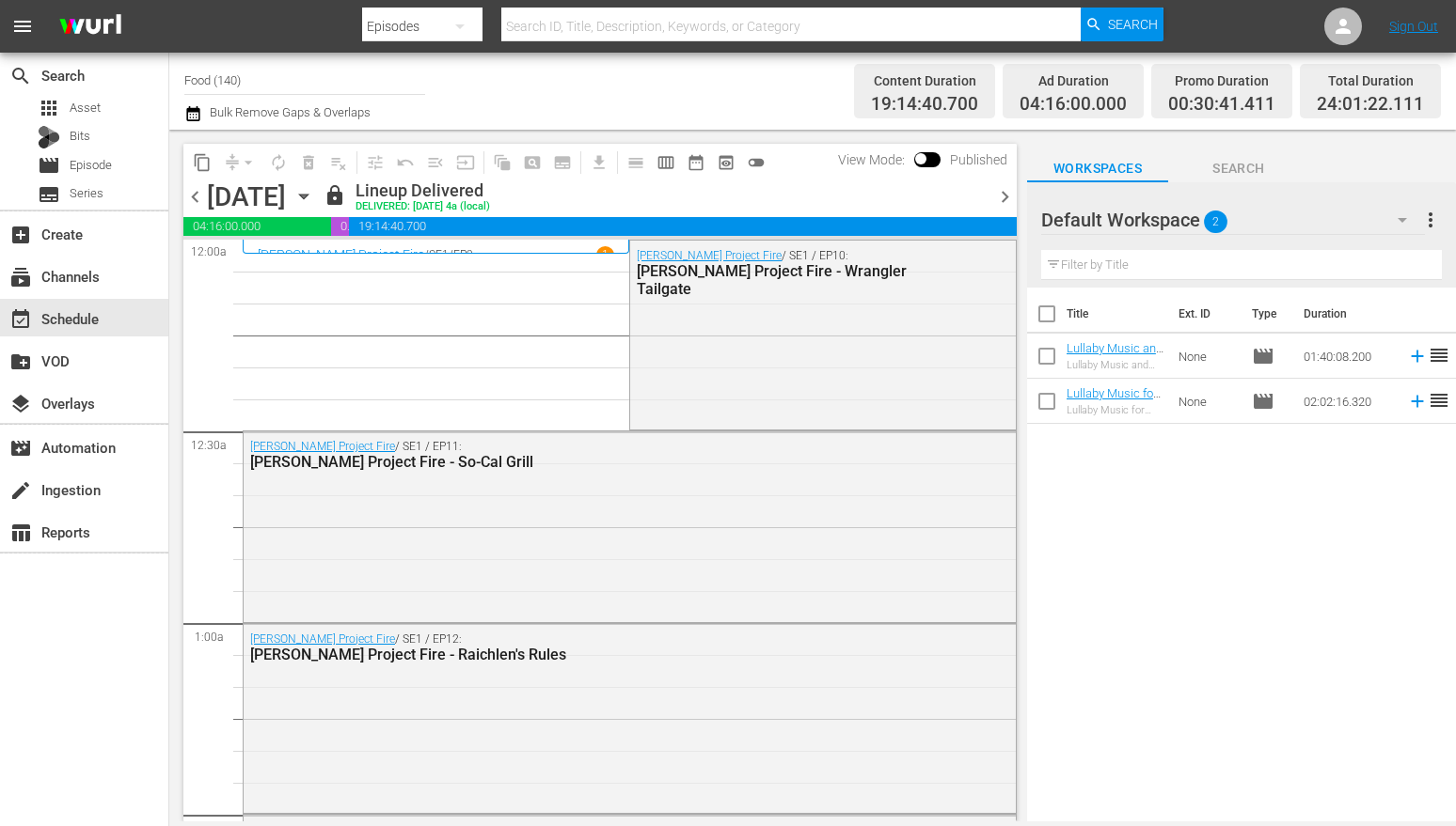
click at [319, 182] on div "[DATE] [DATE]" at bounding box center [263, 197] width 112 height 31
click at [314, 191] on icon "button" at bounding box center [304, 197] width 21 height 21
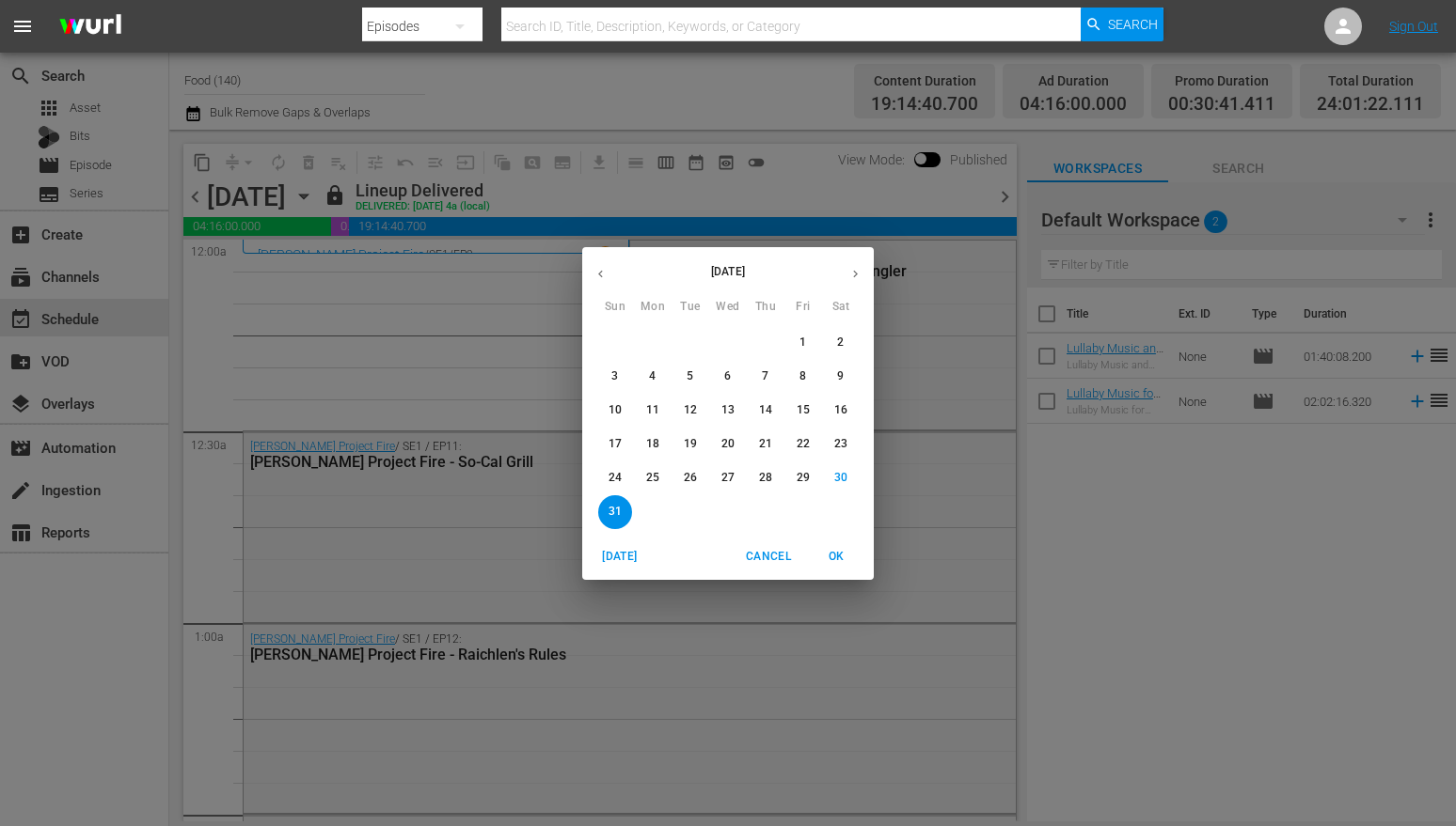
click at [858, 269] on icon "button" at bounding box center [855, 273] width 14 height 14
click at [651, 349] on p "1" at bounding box center [652, 342] width 7 height 16
